Goal: Navigation & Orientation: Find specific page/section

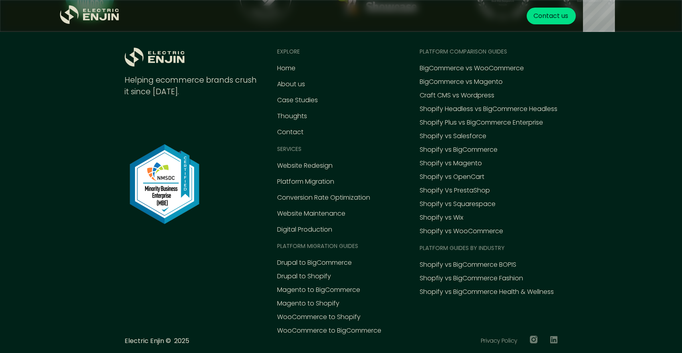
scroll to position [3707, 0]
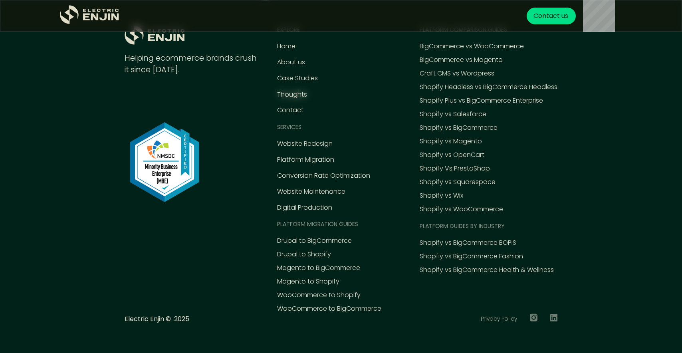
click at [295, 93] on div "Thoughts" at bounding box center [292, 95] width 30 height 10
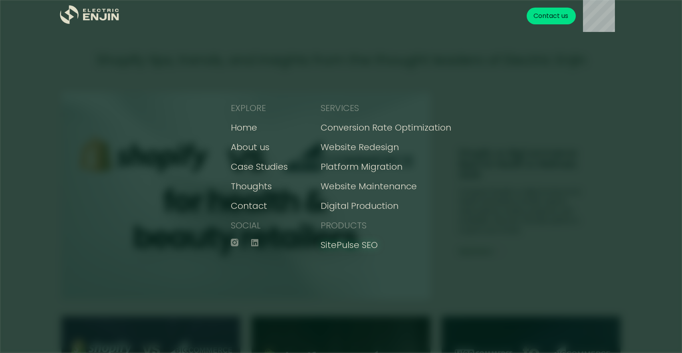
click at [365, 245] on div "SitePulse SEO" at bounding box center [348, 244] width 57 height 13
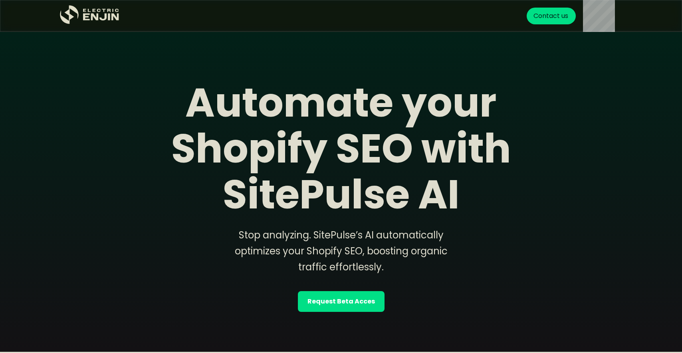
click at [396, 23] on div "Get your FREE conversion action plan Contact us" at bounding box center [376, 16] width 491 height 32
